Goal: Go to known website: Access a specific website the user already knows

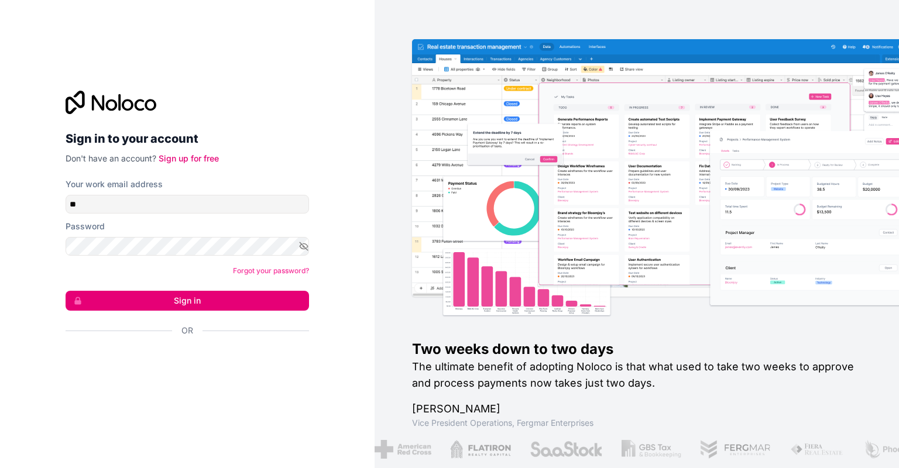
type input "*"
type input "****"
click at [899, 338] on div "Two weeks down to two days The ultimate benefit of adopting Noloco is that what…" at bounding box center [674, 234] width 525 height 390
click at [899, 150] on img at bounding box center [693, 192] width 525 height 259
click at [899, 148] on img at bounding box center [693, 192] width 525 height 259
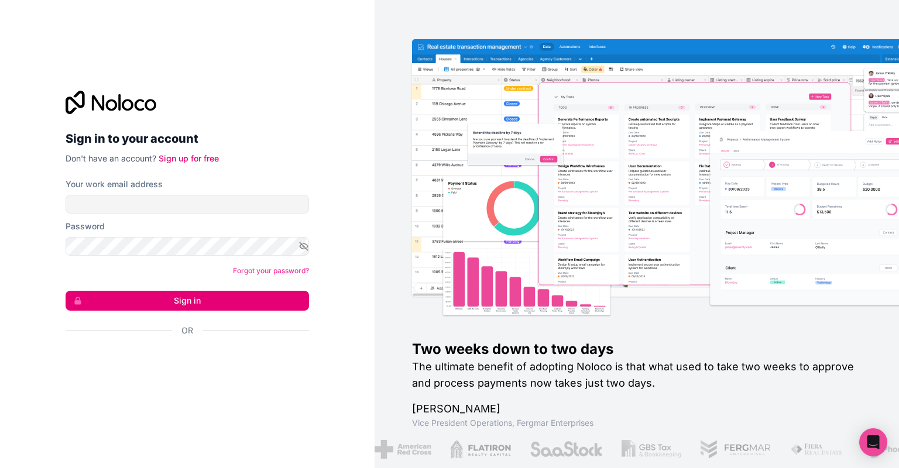
click at [249, 364] on div "Acceder con Google. Se abre en una pestaña nueva" at bounding box center [183, 363] width 234 height 26
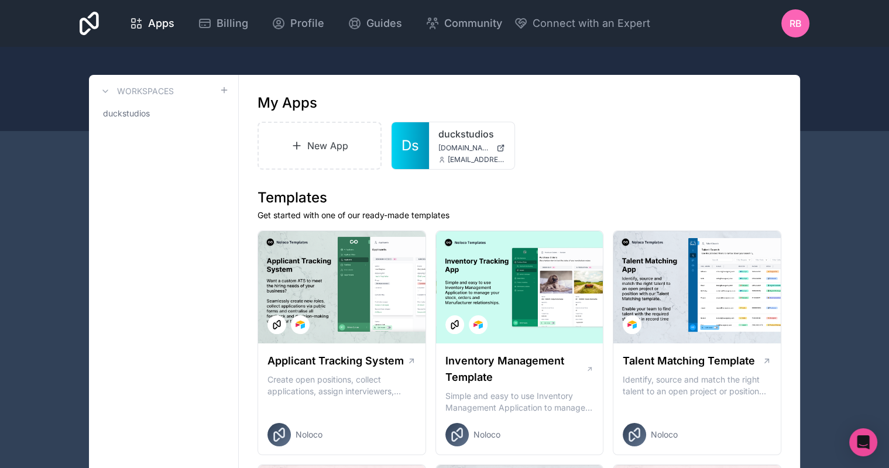
click at [464, 138] on link "duckstudios" at bounding box center [472, 134] width 67 height 14
